Goal: Find specific page/section: Find specific page/section

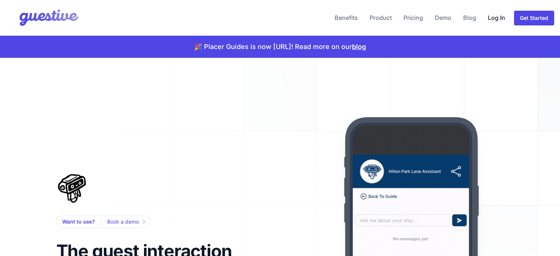
click at [496, 17] on link "Log In" at bounding box center [496, 18] width 23 height 18
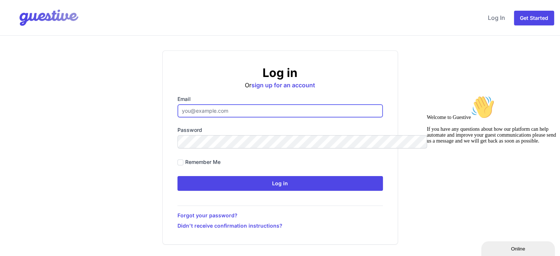
type input "ben@aplacelikehome.co.uk"
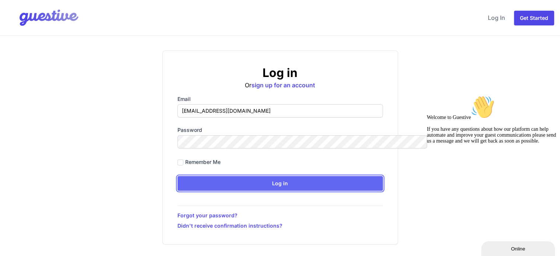
click at [307, 189] on input "Log in" at bounding box center [279, 183] width 205 height 15
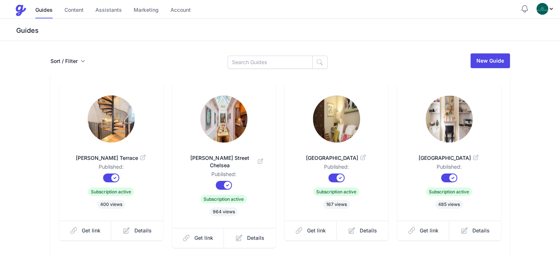
click at [79, 61] on icon "button" at bounding box center [82, 60] width 7 height 7
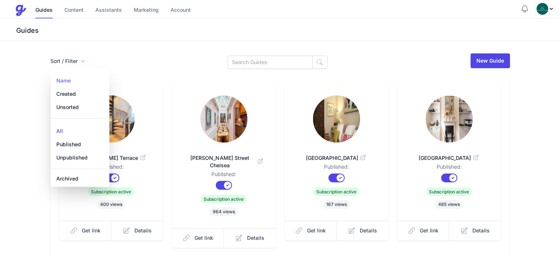
click at [50, 83] on link "Name" at bounding box center [79, 79] width 59 height 18
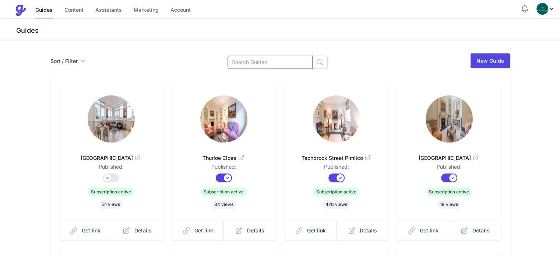
click at [262, 64] on input at bounding box center [269, 62] width 85 height 13
type input "lola"
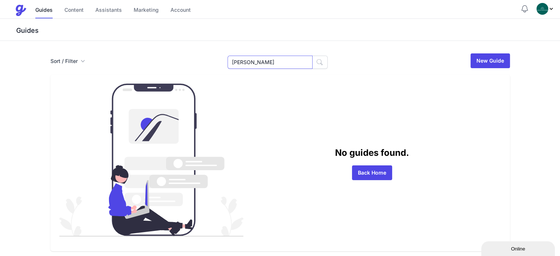
drag, startPoint x: 254, startPoint y: 63, endPoint x: 227, endPoint y: 63, distance: 27.6
click at [227, 63] on div "Sort / Filter Sort Name Created Unsorted All Published Unpublished Archived lol…" at bounding box center [279, 61] width 459 height 16
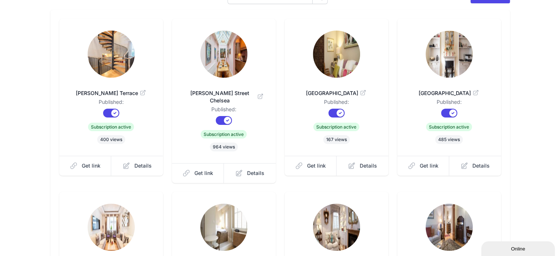
scroll to position [74, 0]
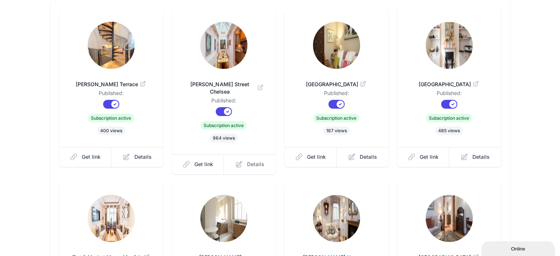
click at [247, 160] on span "Details" at bounding box center [255, 163] width 17 height 7
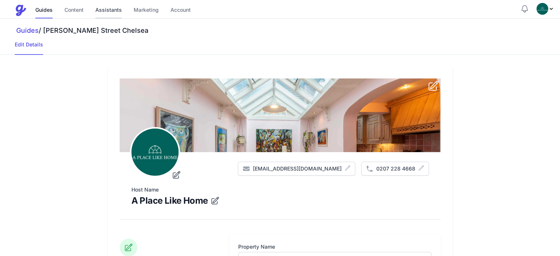
click at [104, 10] on link "Assistants" at bounding box center [108, 11] width 26 height 16
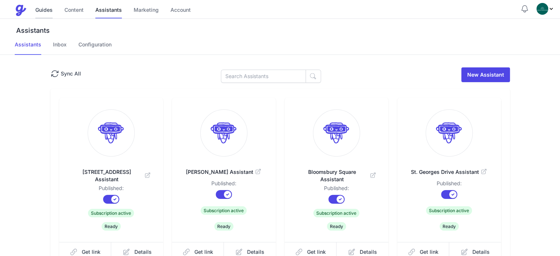
click at [48, 9] on link "Guides" at bounding box center [43, 11] width 17 height 16
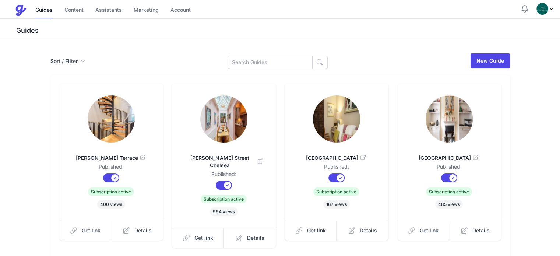
click at [88, 124] on img at bounding box center [111, 118] width 47 height 47
click at [247, 234] on span "Details" at bounding box center [255, 237] width 17 height 7
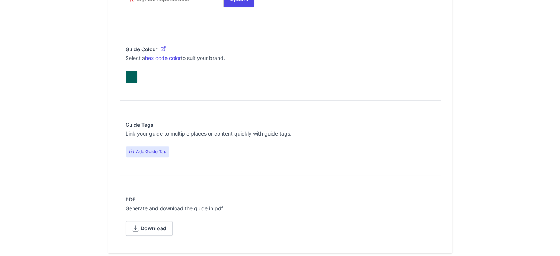
scroll to position [623, 0]
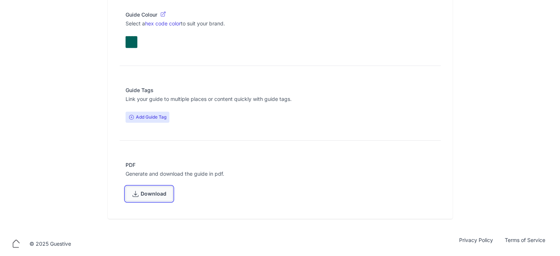
click at [141, 195] on span "Download" at bounding box center [154, 193] width 26 height 15
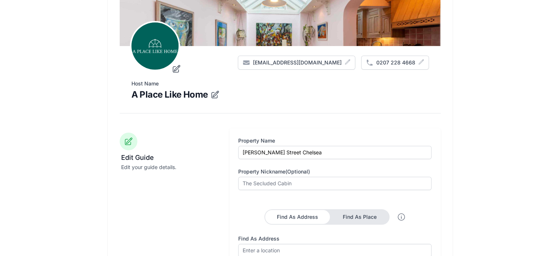
scroll to position [0, 0]
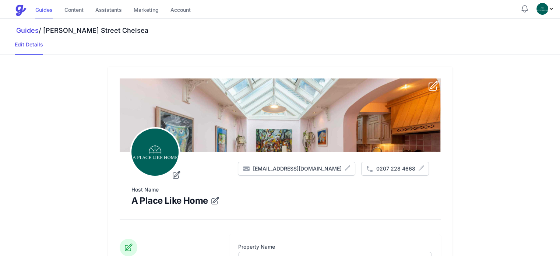
click at [46, 9] on link "Guides" at bounding box center [43, 11] width 17 height 16
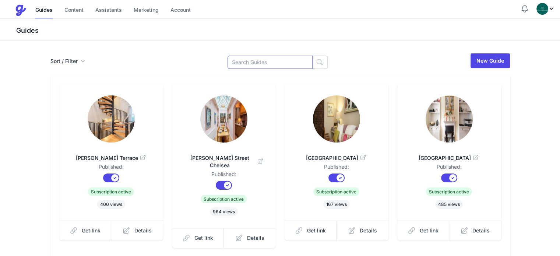
click at [248, 63] on input at bounding box center [269, 62] width 85 height 13
type input "Ongar"
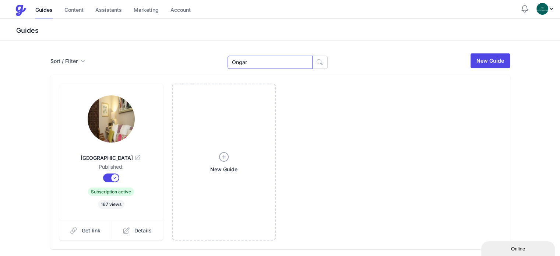
drag, startPoint x: 258, startPoint y: 61, endPoint x: 227, endPoint y: 64, distance: 31.0
click at [227, 64] on div "Sort / Filter Sort Name Created Unsorted All Published Unpublished Archived Ong…" at bounding box center [279, 61] width 459 height 16
click at [44, 11] on link "Guides" at bounding box center [43, 11] width 17 height 16
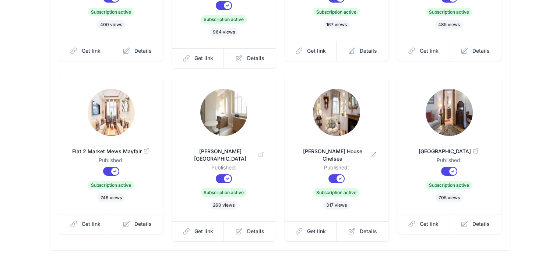
scroll to position [219, 0]
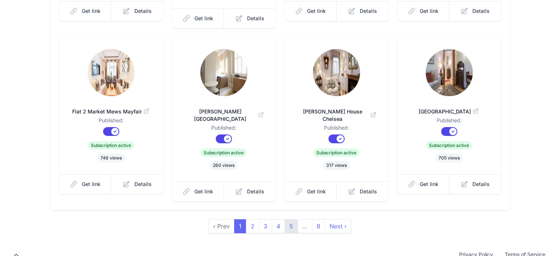
click at [290, 219] on link "5" at bounding box center [290, 226] width 13 height 14
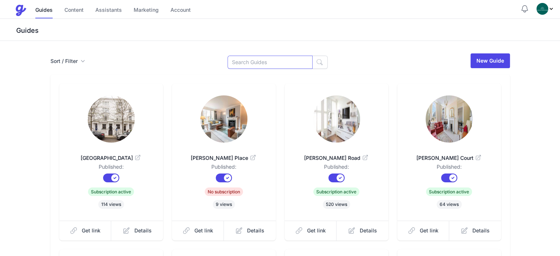
click at [257, 61] on input at bounding box center [269, 62] width 85 height 13
type input "garden"
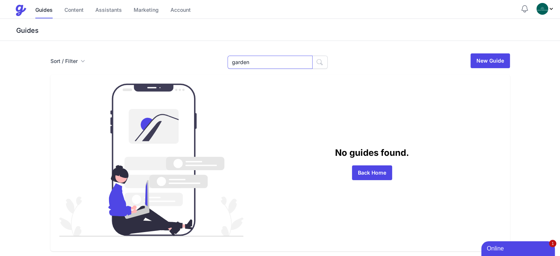
drag, startPoint x: 257, startPoint y: 61, endPoint x: 227, endPoint y: 68, distance: 31.0
click at [227, 68] on div "Sort / Filter Sort Name Created Unsorted All Published Unpublished Archived gar…" at bounding box center [279, 61] width 459 height 16
drag, startPoint x: 264, startPoint y: 61, endPoint x: 234, endPoint y: 62, distance: 29.8
click at [234, 62] on input "garden" at bounding box center [269, 62] width 85 height 13
type input "Alderney"
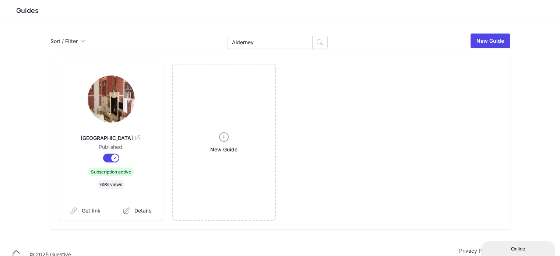
scroll to position [31, 0]
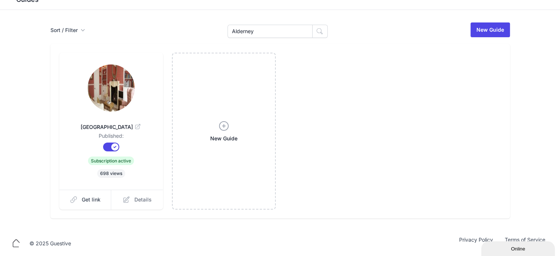
click at [134, 198] on span "Details" at bounding box center [142, 199] width 17 height 7
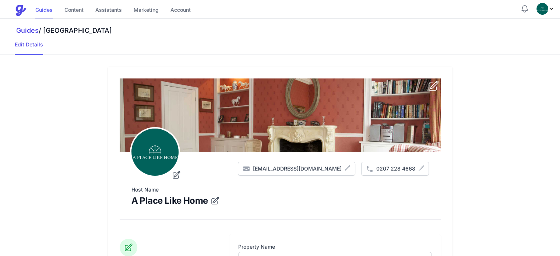
click at [44, 12] on link "Guides" at bounding box center [43, 11] width 17 height 16
